Goal: Information Seeking & Learning: Learn about a topic

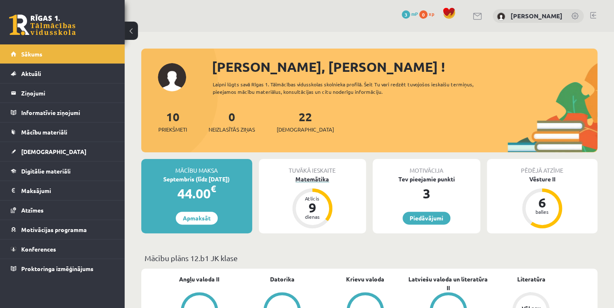
click at [308, 180] on div "Matemātika" at bounding box center [313, 179] width 108 height 9
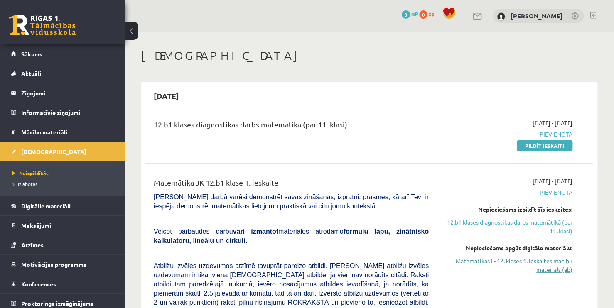
click at [531, 261] on link "Matemātikas I - 12. klases 1. ieskaites mācību materiāls (ab)" at bounding box center [506, 265] width 131 height 17
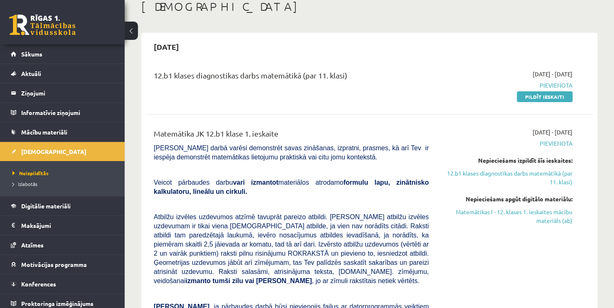
scroll to position [42, 0]
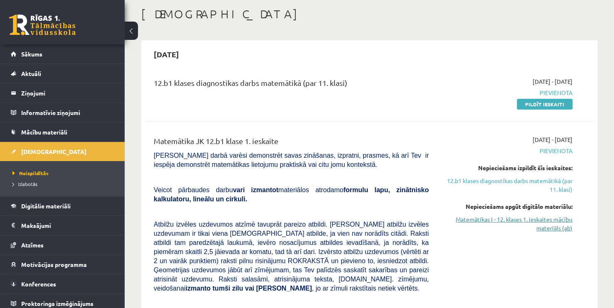
click at [489, 220] on link "Matemātikas I - 12. klases 1. ieskaites mācību materiāls (ab)" at bounding box center [506, 223] width 131 height 17
click at [505, 183] on link "12.b1 klases diagnostikas darbs matemātikā (par 11. klasi)" at bounding box center [506, 185] width 131 height 17
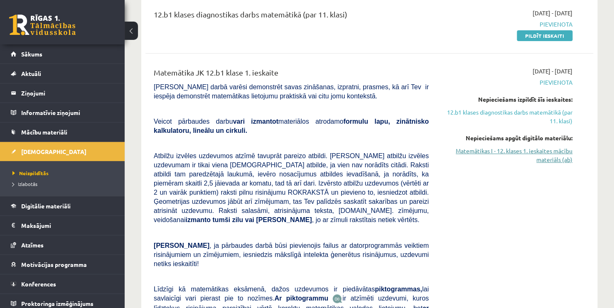
click at [473, 152] on link "Matemātikas I - 12. klases 1. ieskaites mācību materiāls (ab)" at bounding box center [506, 155] width 131 height 17
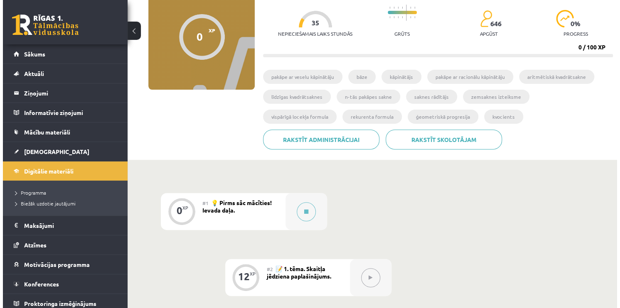
scroll to position [83, 0]
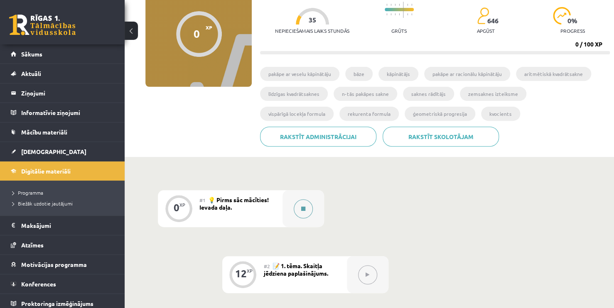
click at [300, 204] on button at bounding box center [303, 208] width 19 height 19
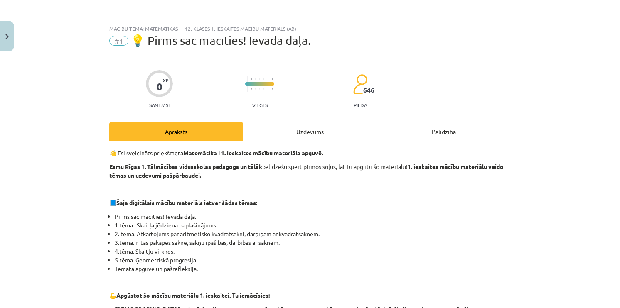
click at [302, 128] on div "Uzdevums" at bounding box center [310, 131] width 134 height 19
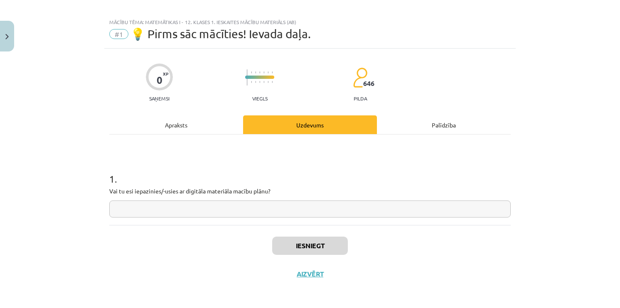
click at [209, 117] on div "Apraksts" at bounding box center [176, 124] width 134 height 19
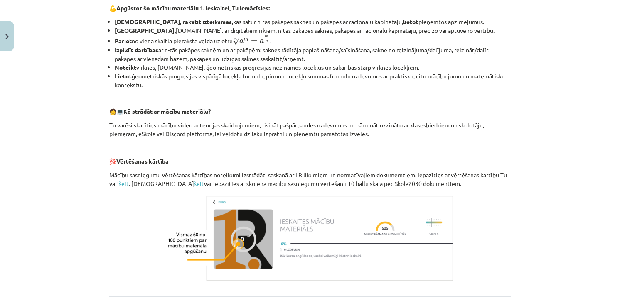
scroll to position [276, 0]
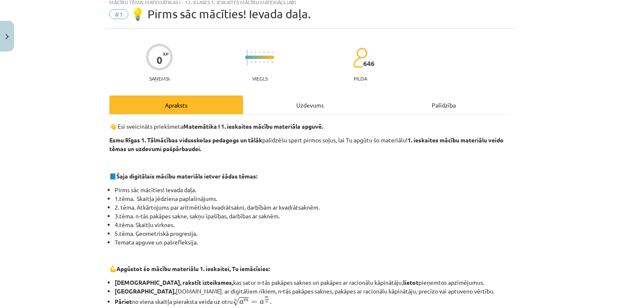
click at [297, 103] on div "Uzdevums" at bounding box center [310, 105] width 134 height 19
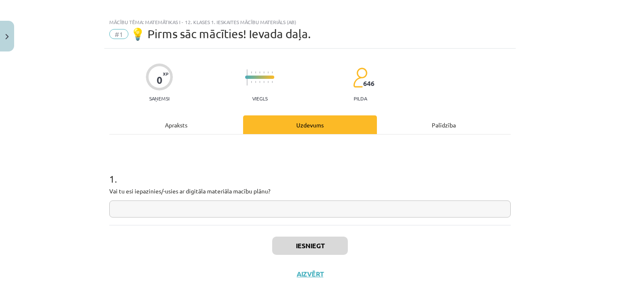
click at [280, 202] on input "text" at bounding box center [309, 209] width 401 height 17
type input "**"
click at [278, 238] on button "Iesniegt" at bounding box center [310, 246] width 76 height 18
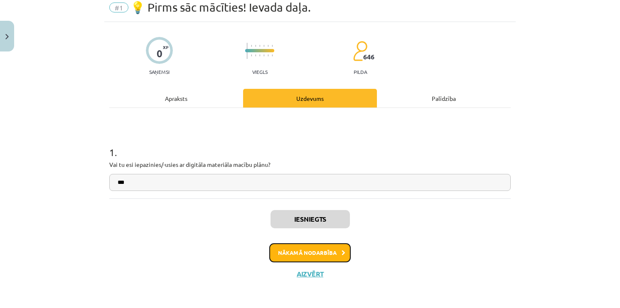
click at [302, 247] on button "Nākamā nodarbība" at bounding box center [309, 252] width 81 height 19
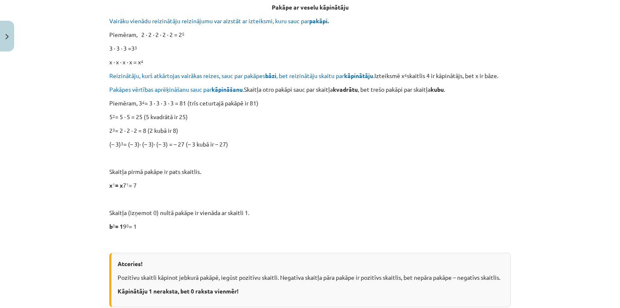
scroll to position [353, 0]
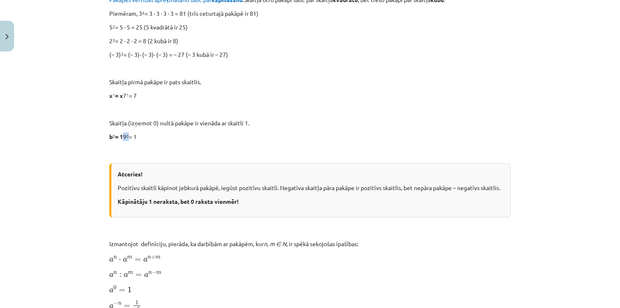
drag, startPoint x: 134, startPoint y: 135, endPoint x: 138, endPoint y: 135, distance: 4.2
click at [138, 135] on p "b 0 = 1 9 0 = 1" at bounding box center [309, 136] width 401 height 9
click at [150, 147] on p at bounding box center [309, 150] width 401 height 9
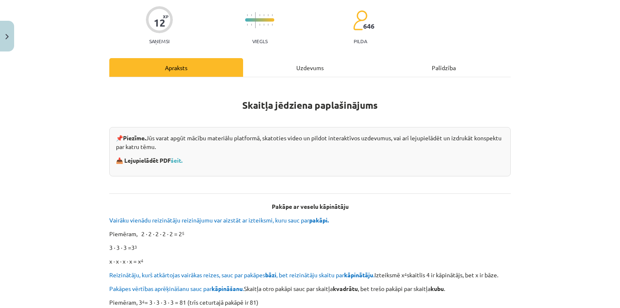
scroll to position [62, 0]
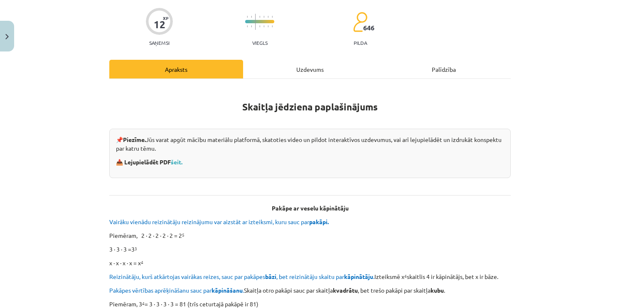
click at [276, 74] on div "Uzdevums" at bounding box center [310, 69] width 134 height 19
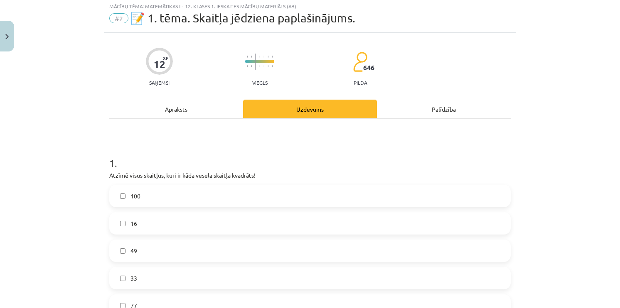
scroll to position [21, 0]
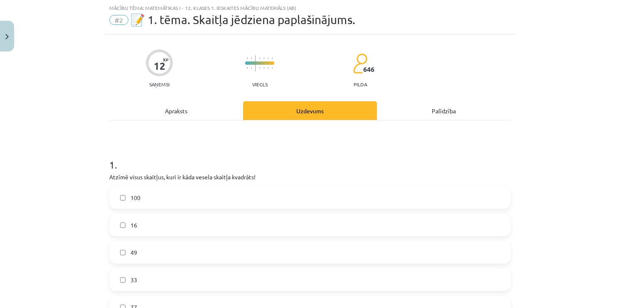
click at [212, 109] on div "Apraksts" at bounding box center [176, 110] width 134 height 19
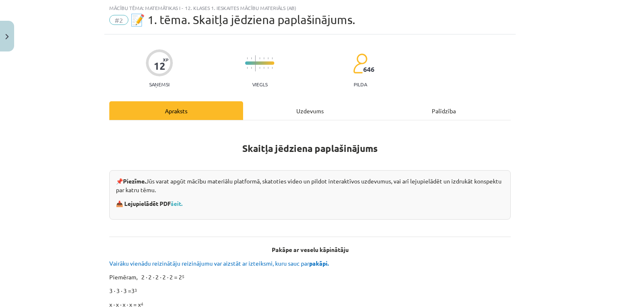
click at [287, 118] on div "Uzdevums" at bounding box center [310, 110] width 134 height 19
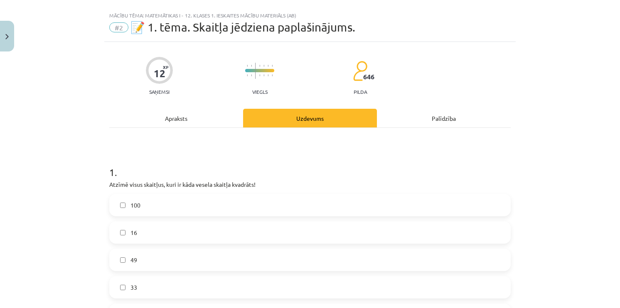
scroll to position [0, 0]
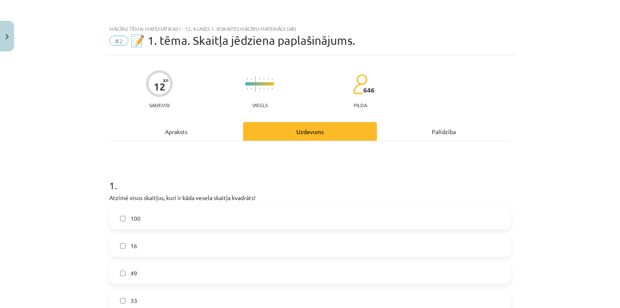
click at [412, 133] on div "Palīdzība" at bounding box center [444, 131] width 134 height 19
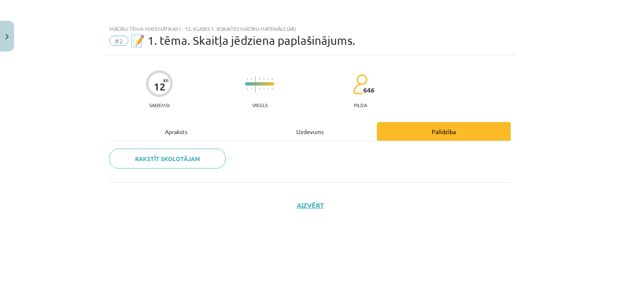
click at [243, 130] on div "Uzdevums" at bounding box center [310, 131] width 134 height 19
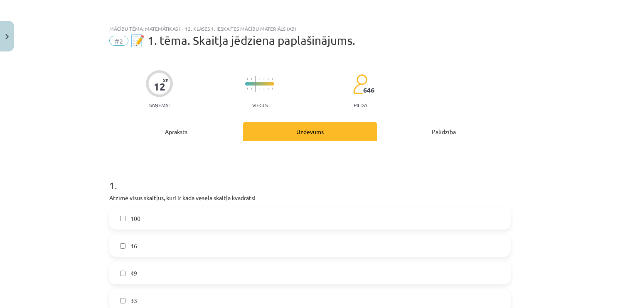
click at [198, 132] on div "Apraksts" at bounding box center [176, 131] width 134 height 19
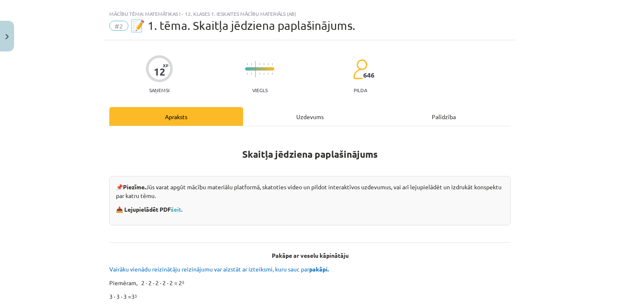
scroll to position [21, 0]
